Goal: Transaction & Acquisition: Purchase product/service

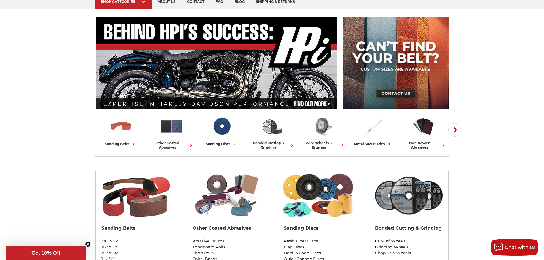
scroll to position [58, 0]
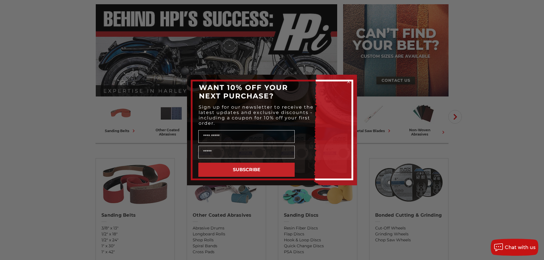
click at [348, 81] on icon "Close dialog" at bounding box center [348, 82] width 2 height 2
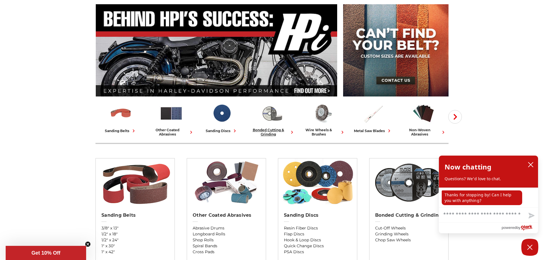
click at [274, 120] on img at bounding box center [272, 114] width 24 height 24
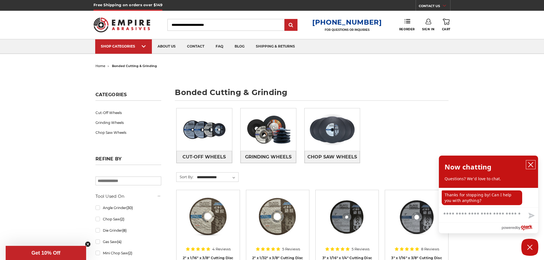
click at [530, 165] on icon "close chatbox" at bounding box center [531, 165] width 6 height 6
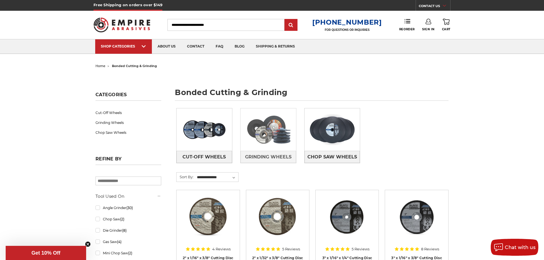
click at [265, 137] on img at bounding box center [269, 129] width 56 height 39
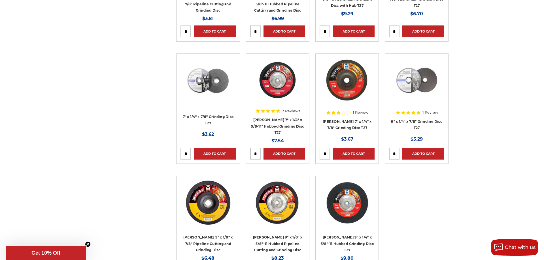
scroll to position [751, 0]
